Goal: Communication & Community: Connect with others

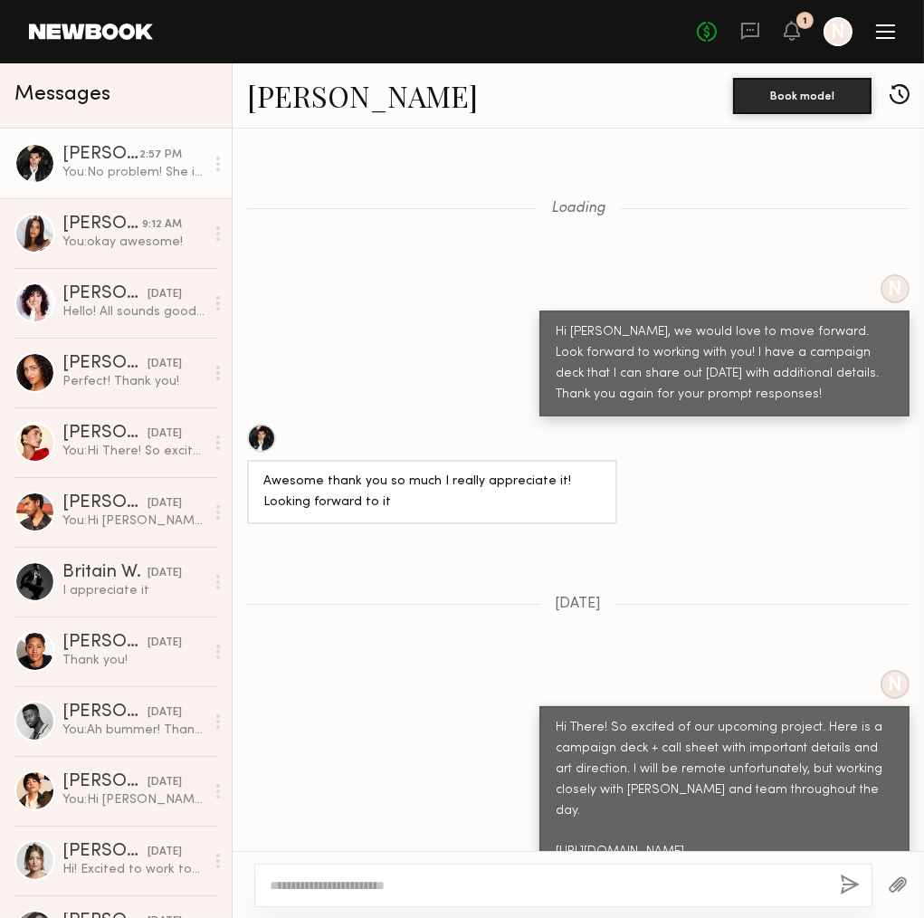
scroll to position [2061, 0]
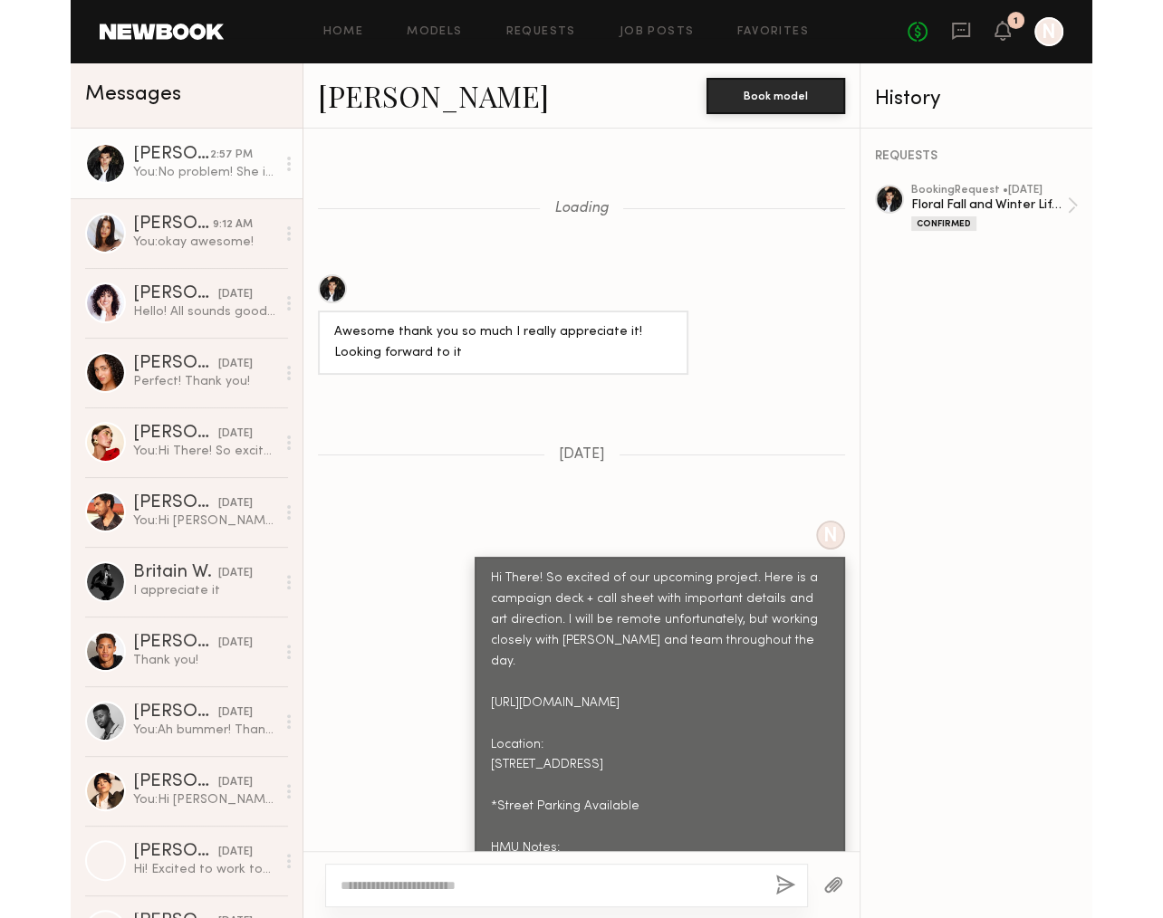
scroll to position [1775, 0]
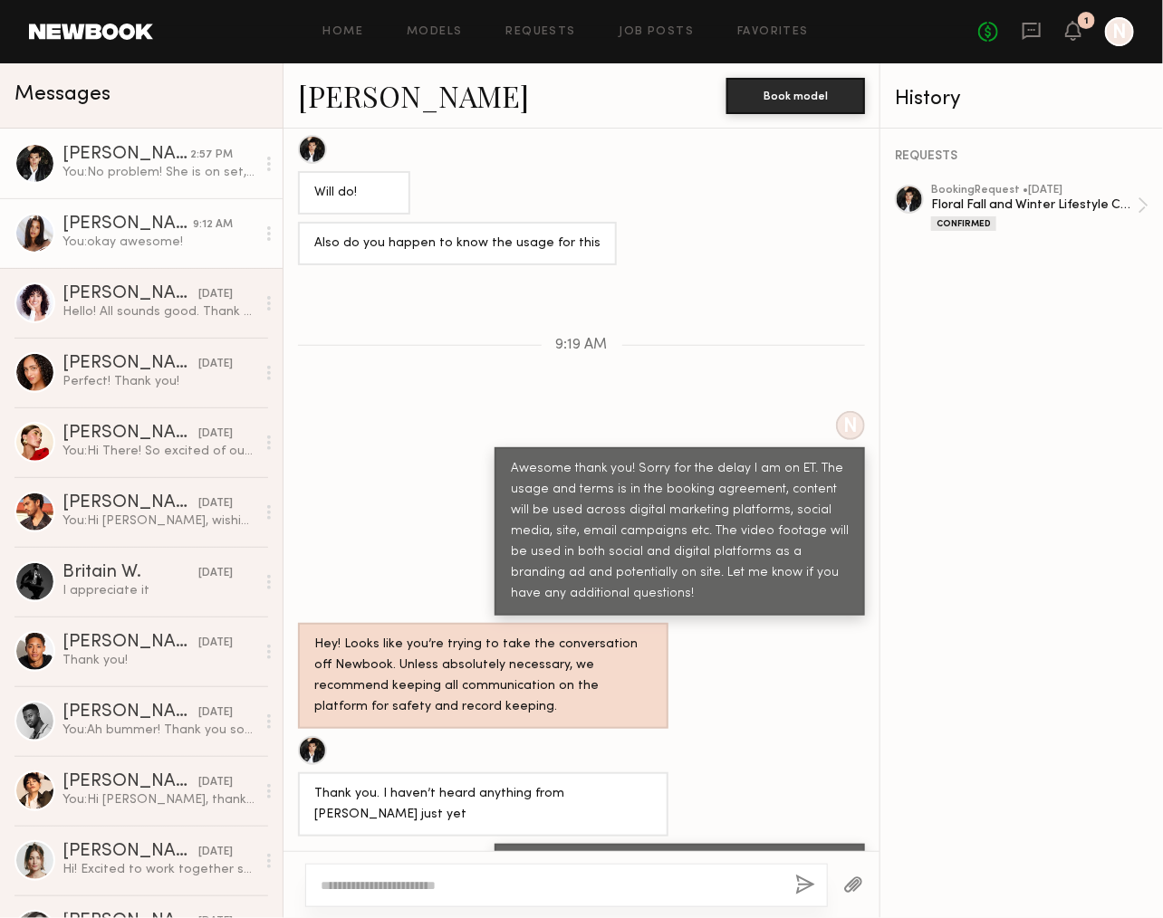
click at [115, 227] on div "[PERSON_NAME]" at bounding box center [127, 224] width 130 height 18
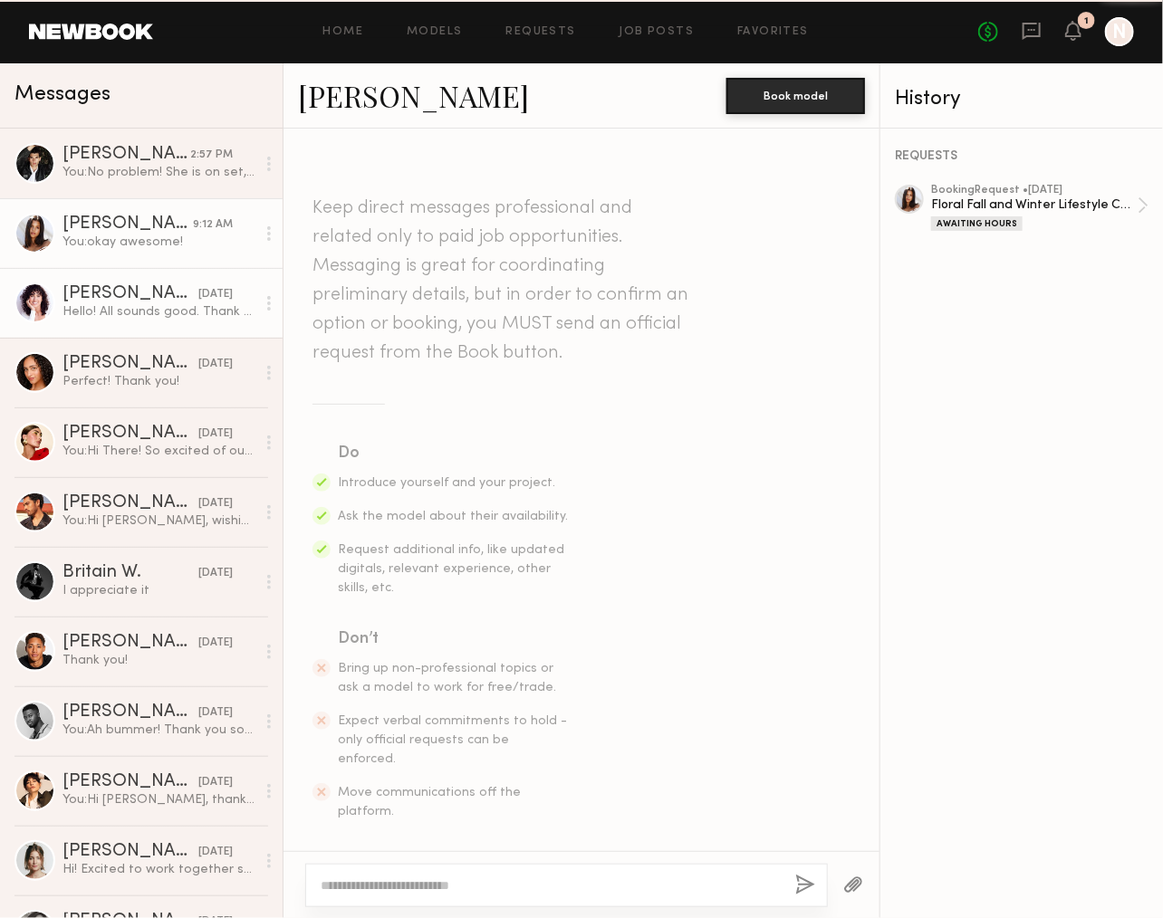
scroll to position [2985, 0]
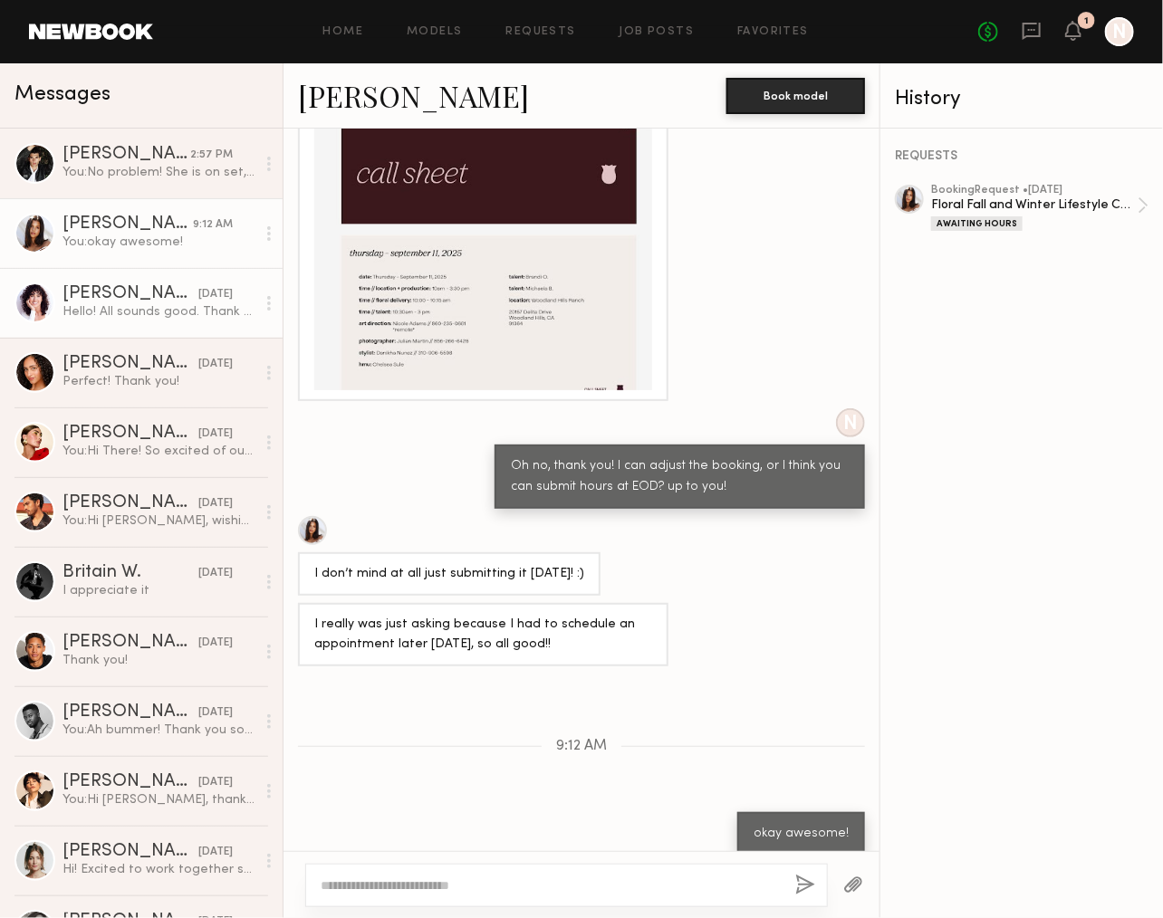
click at [119, 318] on div "Hello! All sounds good. Thank you for sending all of that over 🙏" at bounding box center [158, 311] width 193 height 17
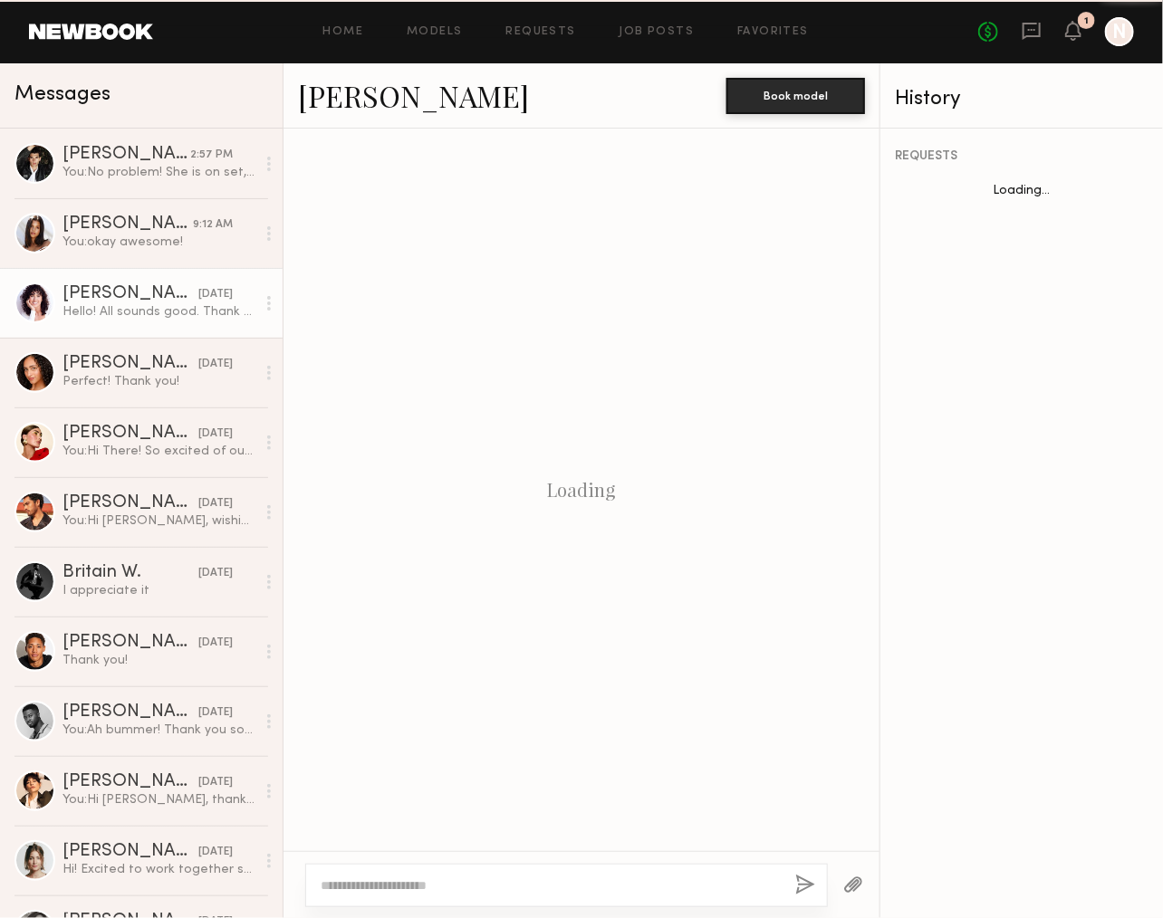
scroll to position [2317, 0]
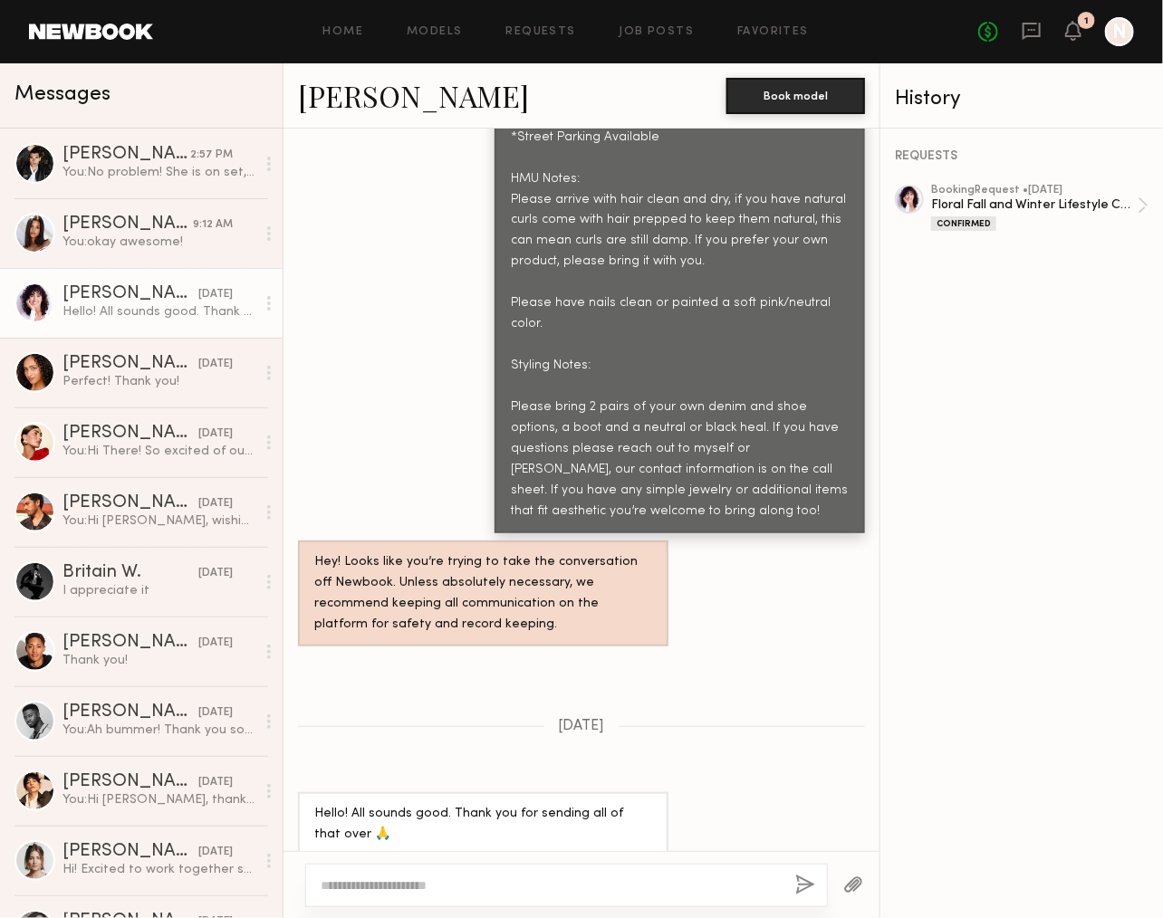
click at [109, 33] on link at bounding box center [91, 32] width 124 height 16
